Goal: Navigation & Orientation: Understand site structure

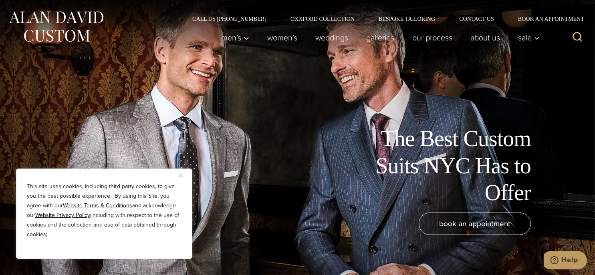
click at [180, 173] on button "Close" at bounding box center [184, 176] width 10 height 10
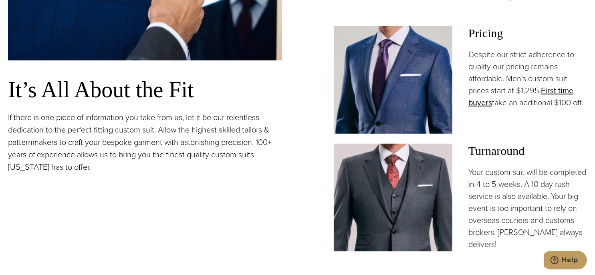
scroll to position [642, 0]
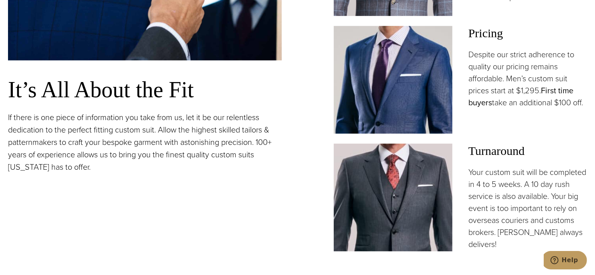
click at [557, 91] on link "First time buyers" at bounding box center [521, 97] width 105 height 24
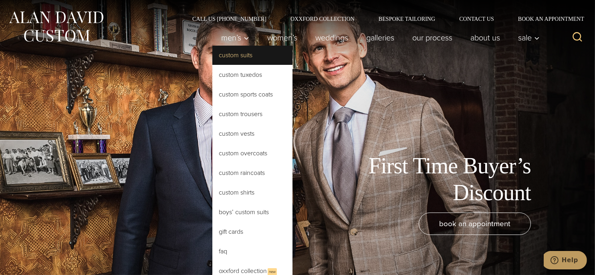
click at [225, 56] on link "Custom Suits" at bounding box center [253, 55] width 80 height 19
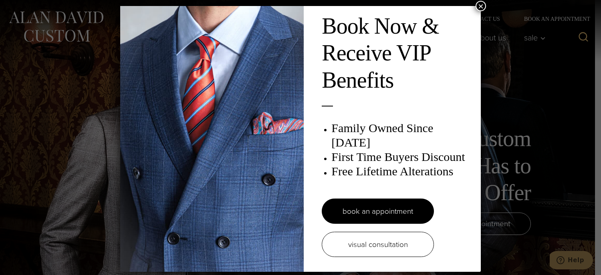
click at [477, 7] on button "×" at bounding box center [481, 6] width 10 height 10
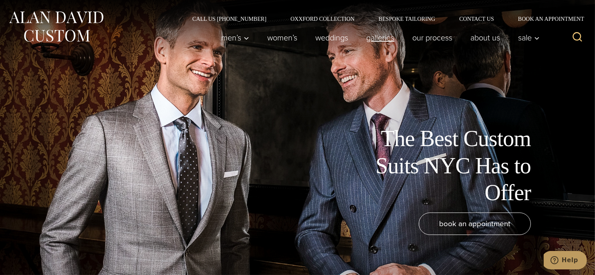
click at [382, 37] on link "Galleries" at bounding box center [381, 38] width 46 height 16
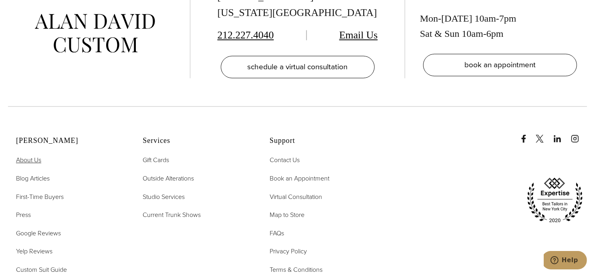
scroll to position [1925, 0]
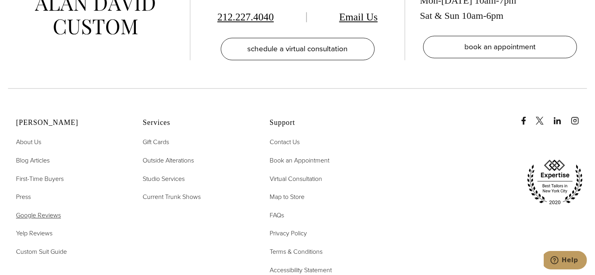
click at [36, 211] on span "Google Reviews" at bounding box center [38, 215] width 45 height 9
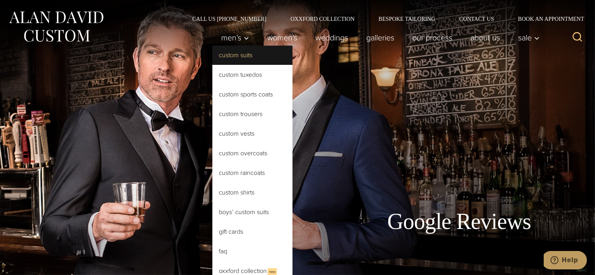
click at [227, 51] on link "Custom Suits" at bounding box center [253, 55] width 80 height 19
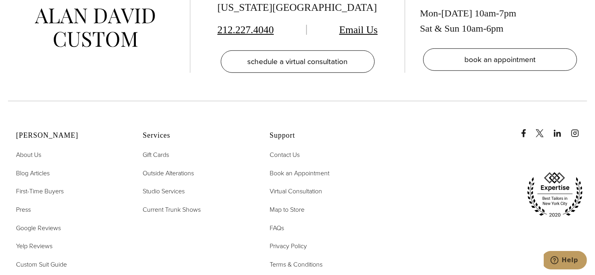
scroll to position [4531, 0]
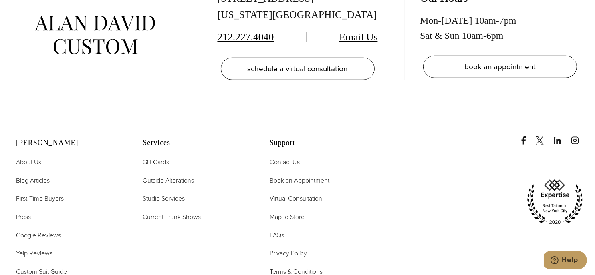
click at [38, 194] on span "First-Time Buyers" at bounding box center [40, 198] width 48 height 9
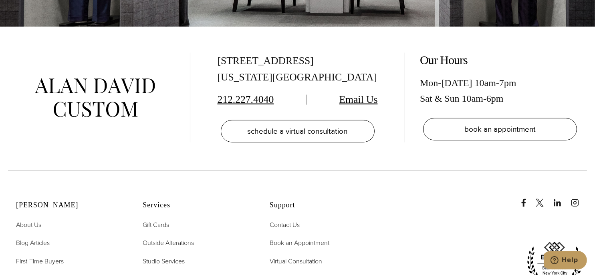
scroll to position [1604, 0]
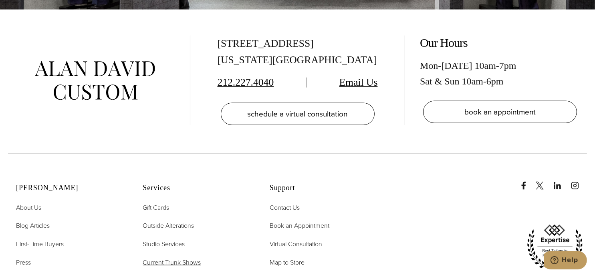
click at [167, 258] on span "Current Trunk Shows" at bounding box center [172, 262] width 58 height 9
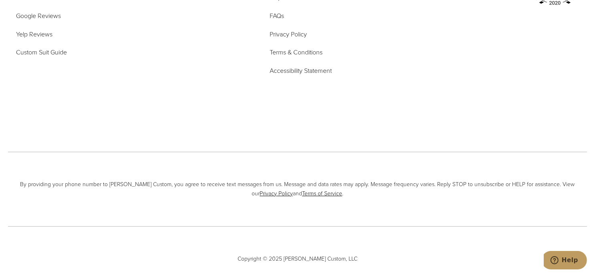
scroll to position [2988, 0]
